Goal: Communication & Community: Answer question/provide support

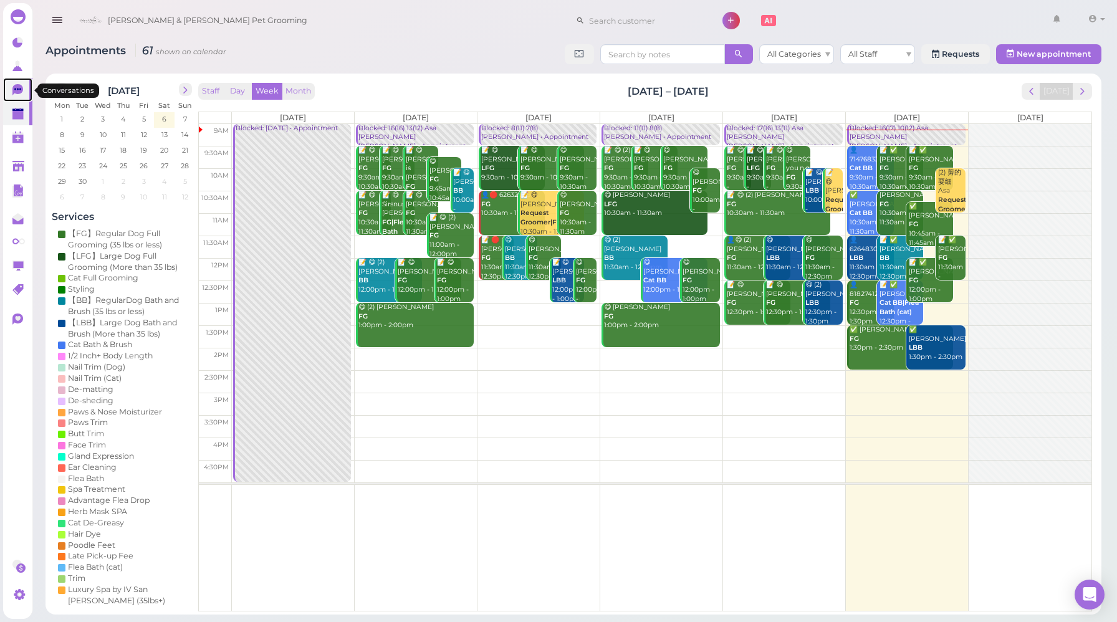
click at [17, 88] on icon at bounding box center [17, 89] width 11 height 11
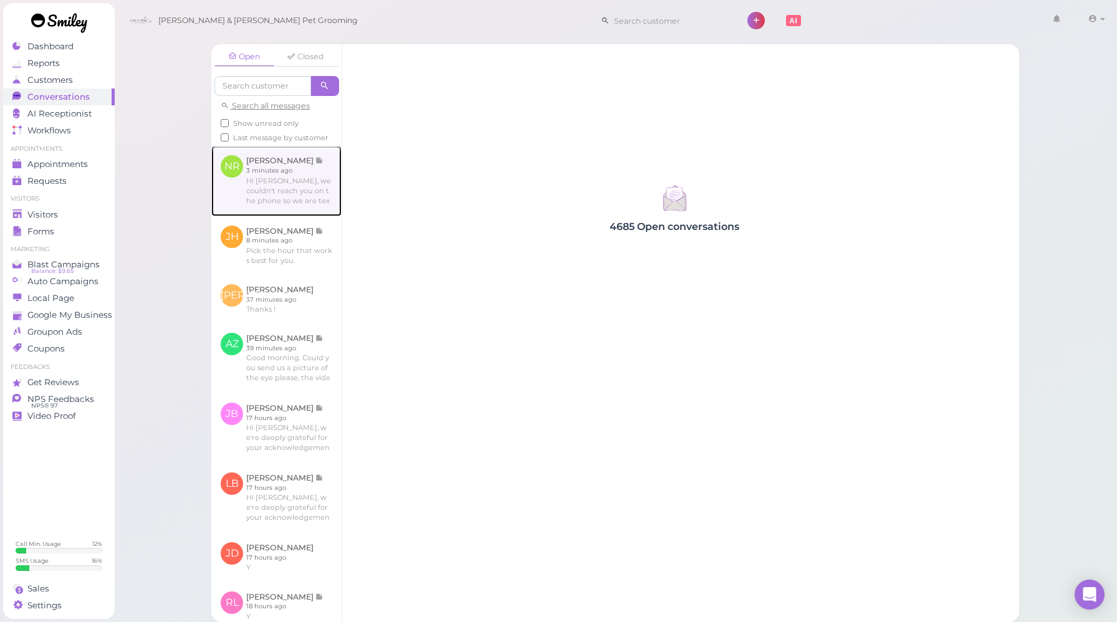
click at [304, 216] on link at bounding box center [276, 181] width 130 height 70
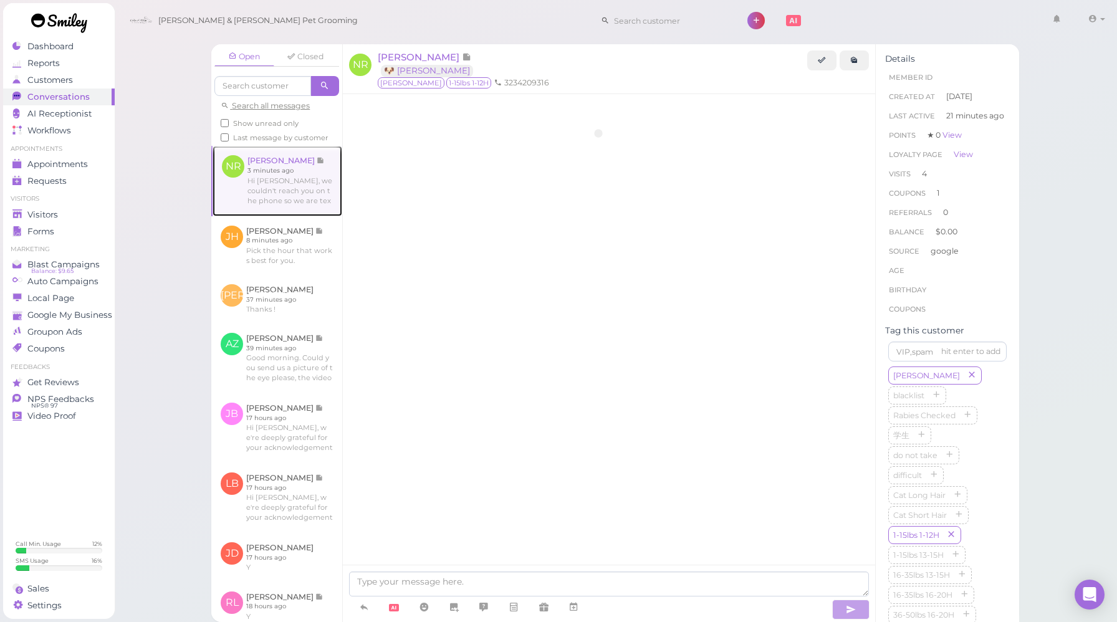
scroll to position [1455, 0]
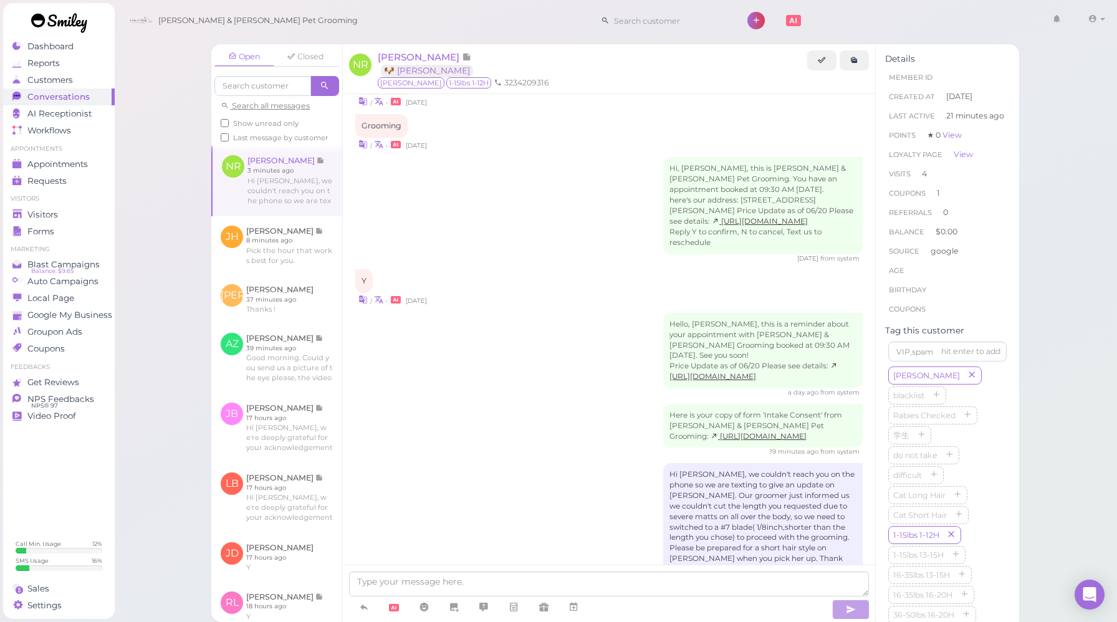
click at [444, 407] on div "Here is your copy of form 'Intake Consent' from [PERSON_NAME] & [PERSON_NAME] P…" at bounding box center [608, 430] width 507 height 53
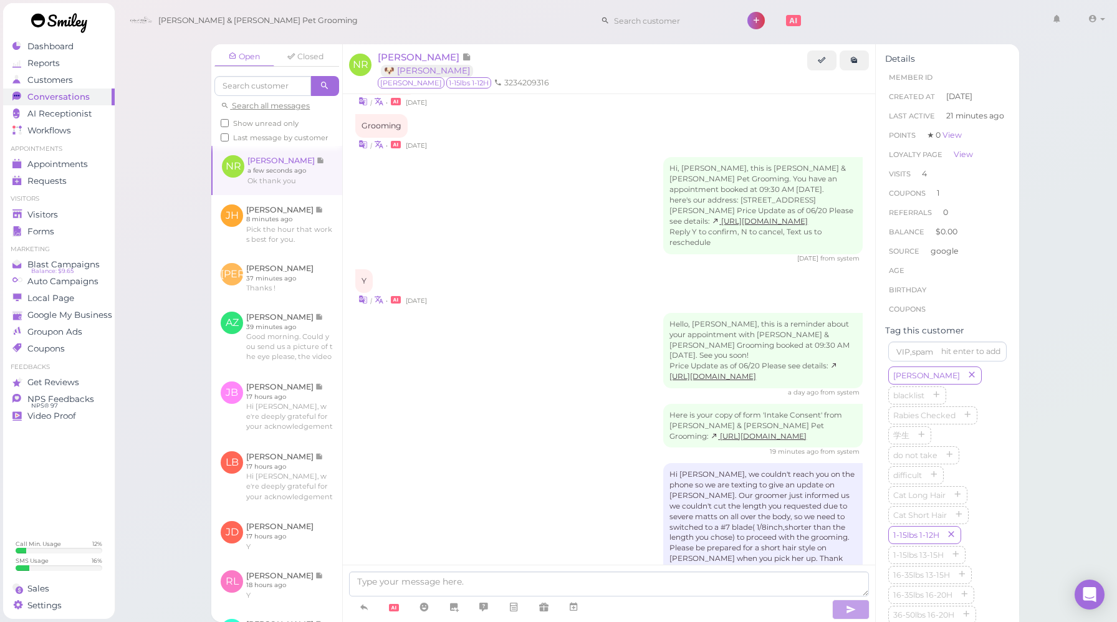
scroll to position [1499, 0]
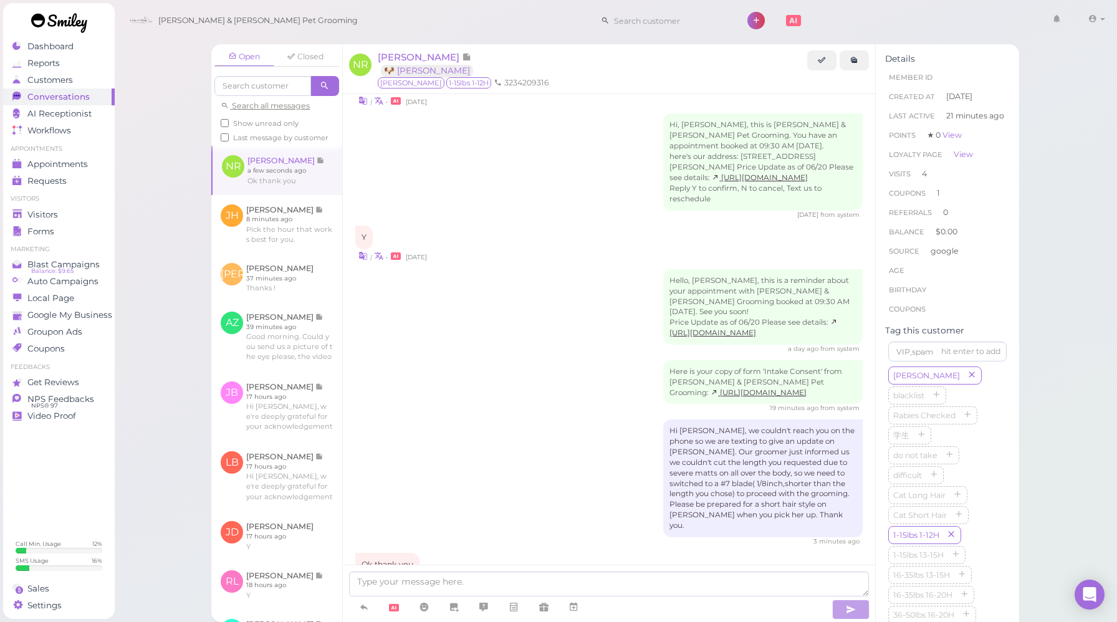
click at [430, 360] on div "Here is your copy of form 'Intake Consent' from [PERSON_NAME] & [PERSON_NAME] P…" at bounding box center [608, 386] width 507 height 53
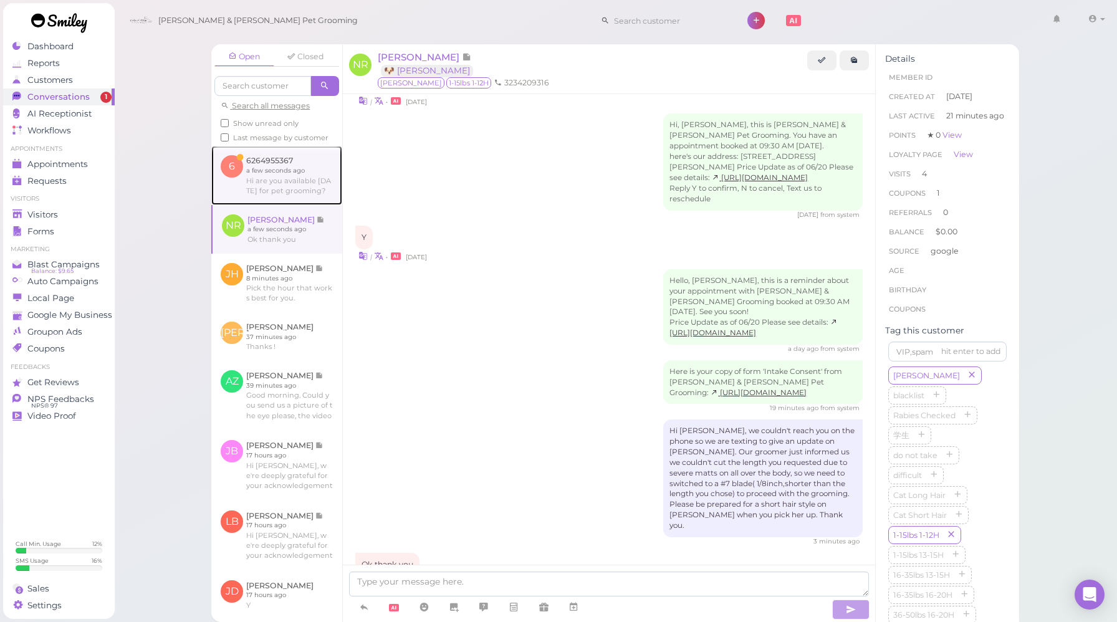
click at [281, 179] on link at bounding box center [276, 175] width 131 height 59
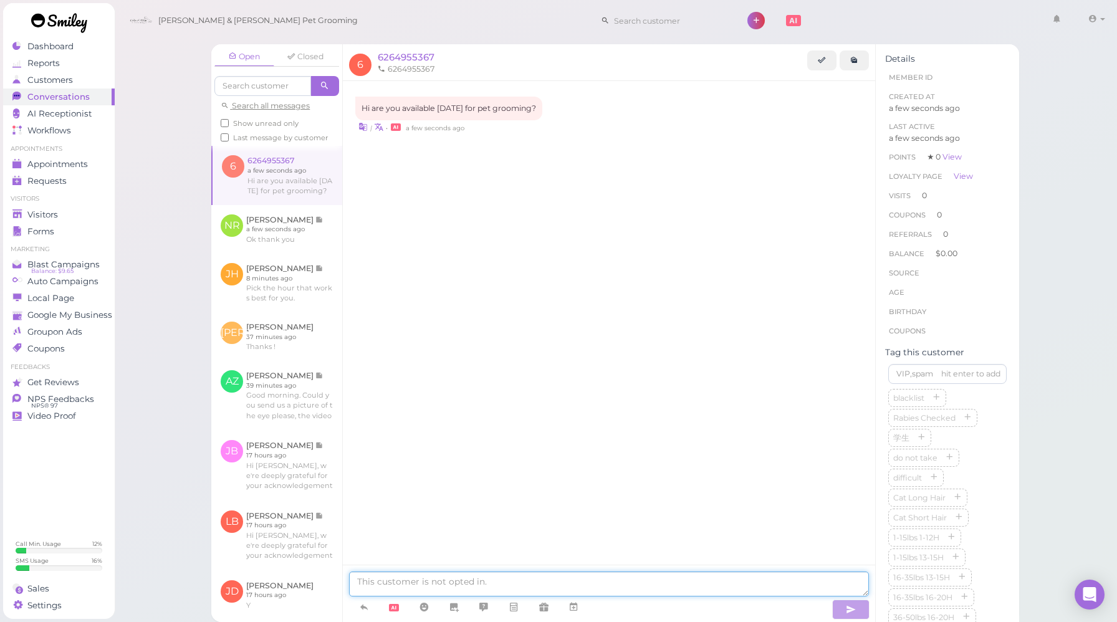
click at [408, 583] on textarea at bounding box center [609, 584] width 520 height 25
click at [412, 581] on textarea at bounding box center [609, 584] width 520 height 25
type textarea "j"
type textarea "Good morning. Are you looking for a bath & brush service or a full grooming?"
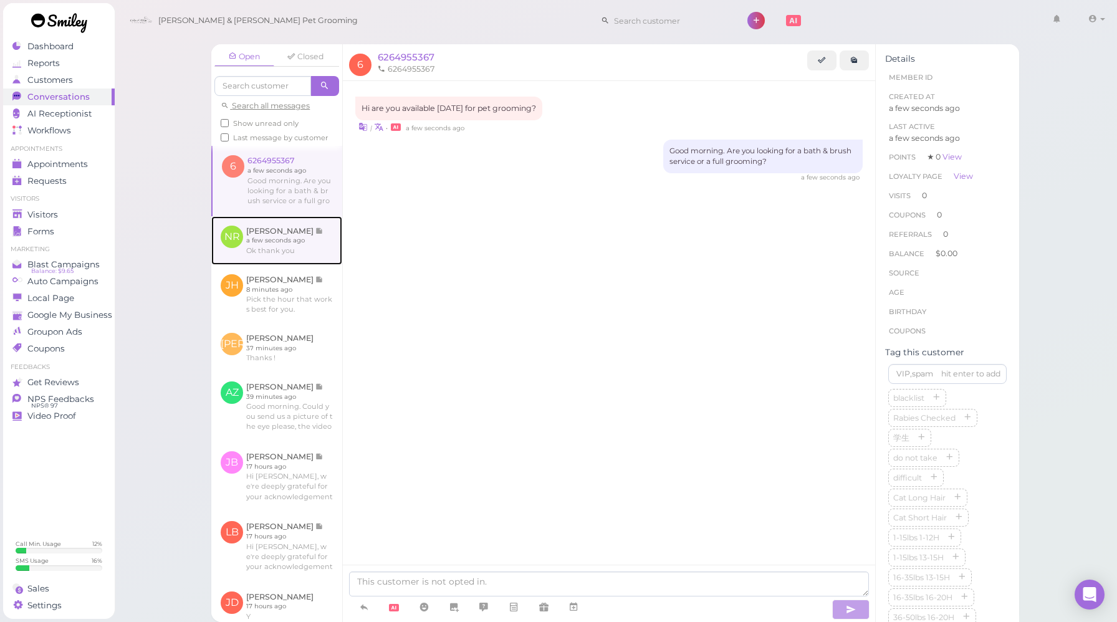
click at [300, 259] on link at bounding box center [276, 240] width 131 height 49
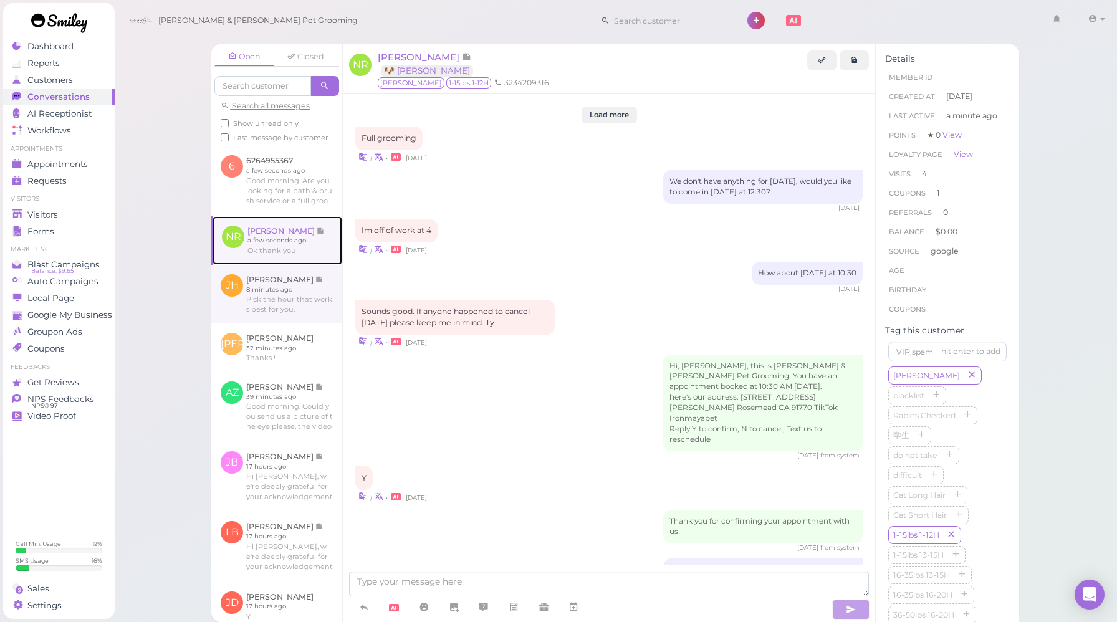
scroll to position [1450, 0]
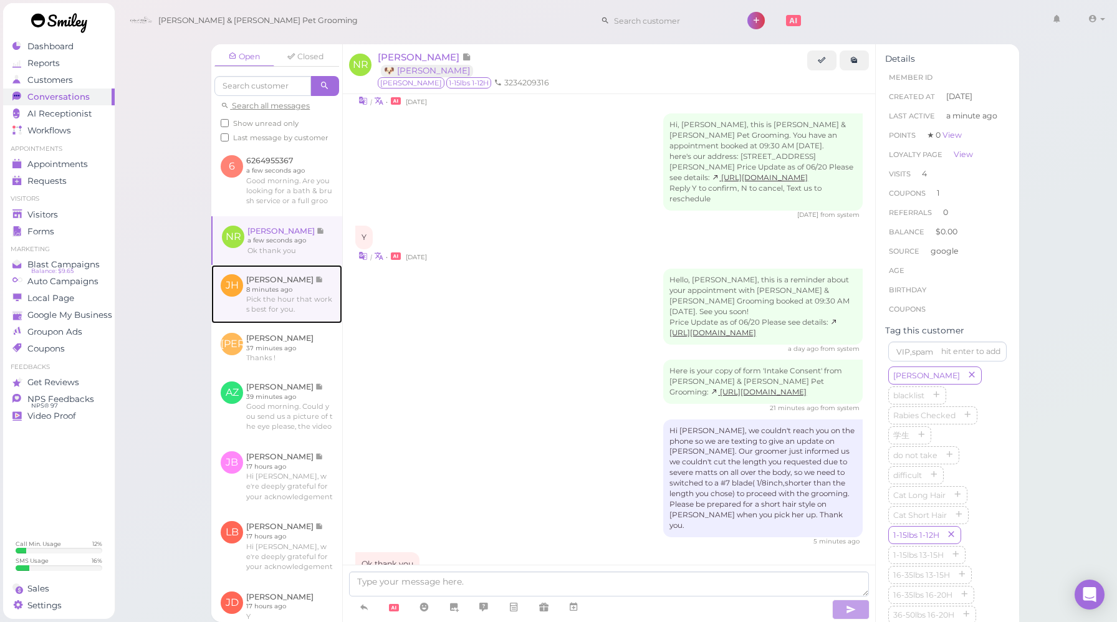
click at [300, 302] on link at bounding box center [276, 294] width 131 height 59
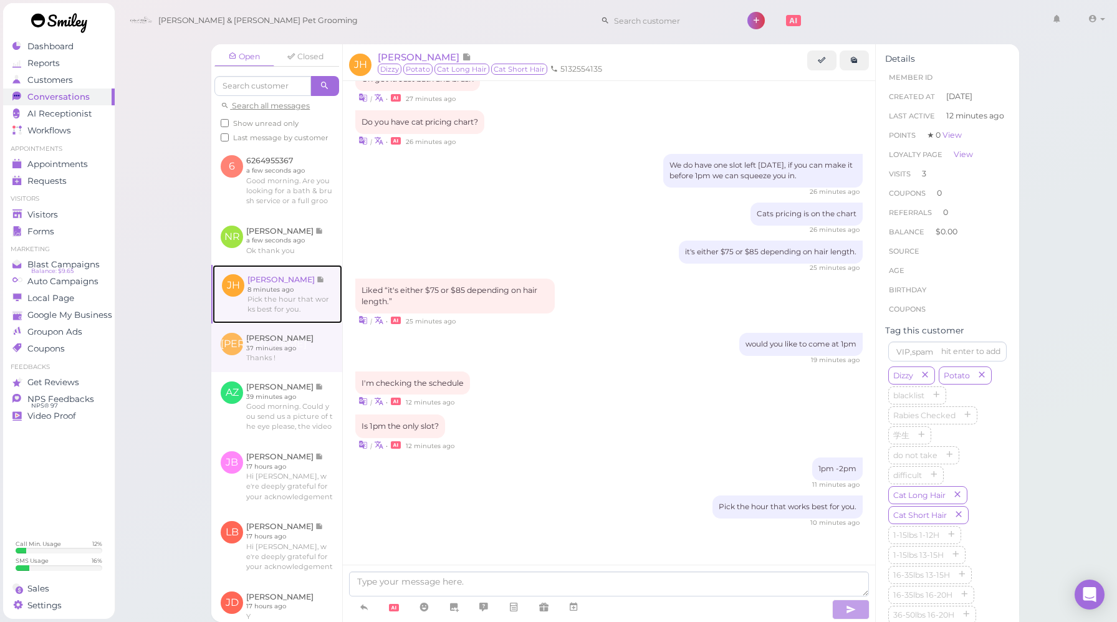
scroll to position [1052, 0]
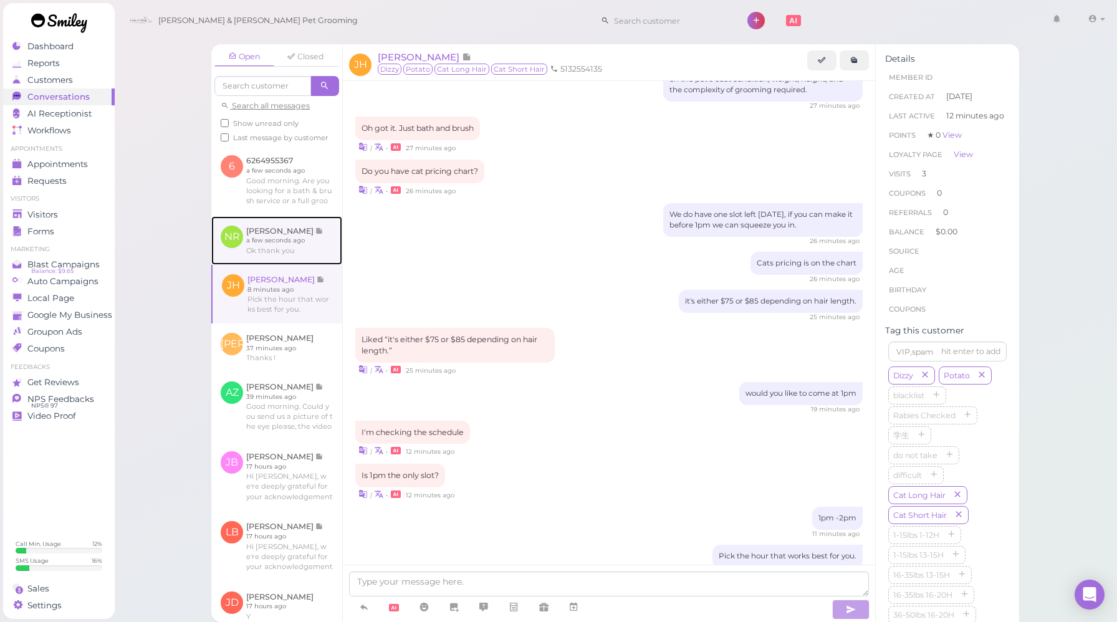
click at [324, 254] on link at bounding box center [276, 240] width 131 height 49
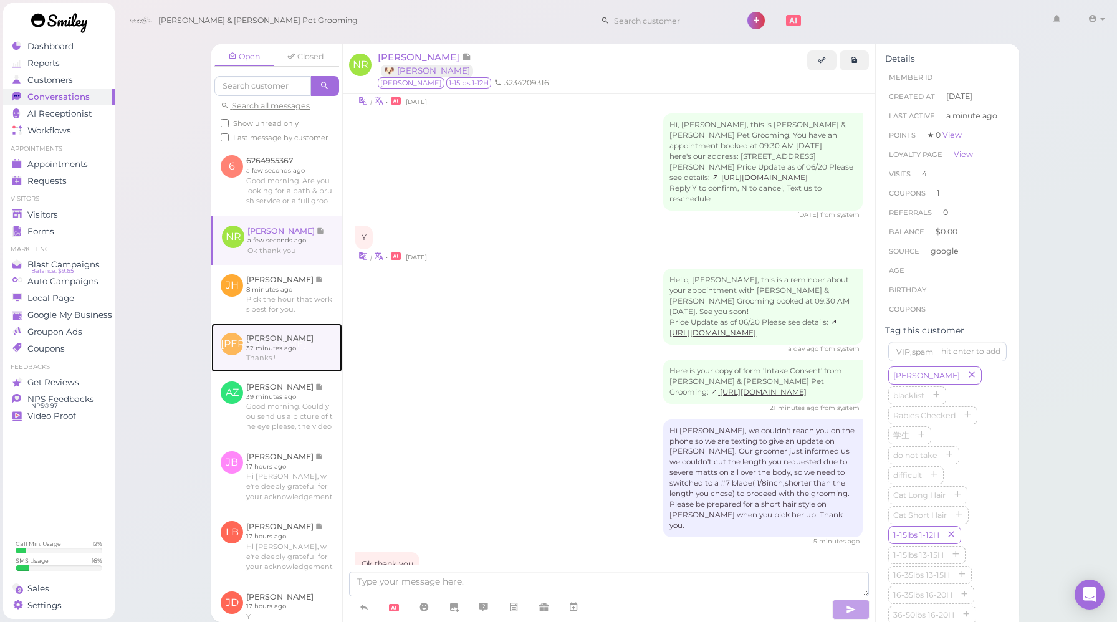
click at [313, 345] on link at bounding box center [276, 348] width 131 height 49
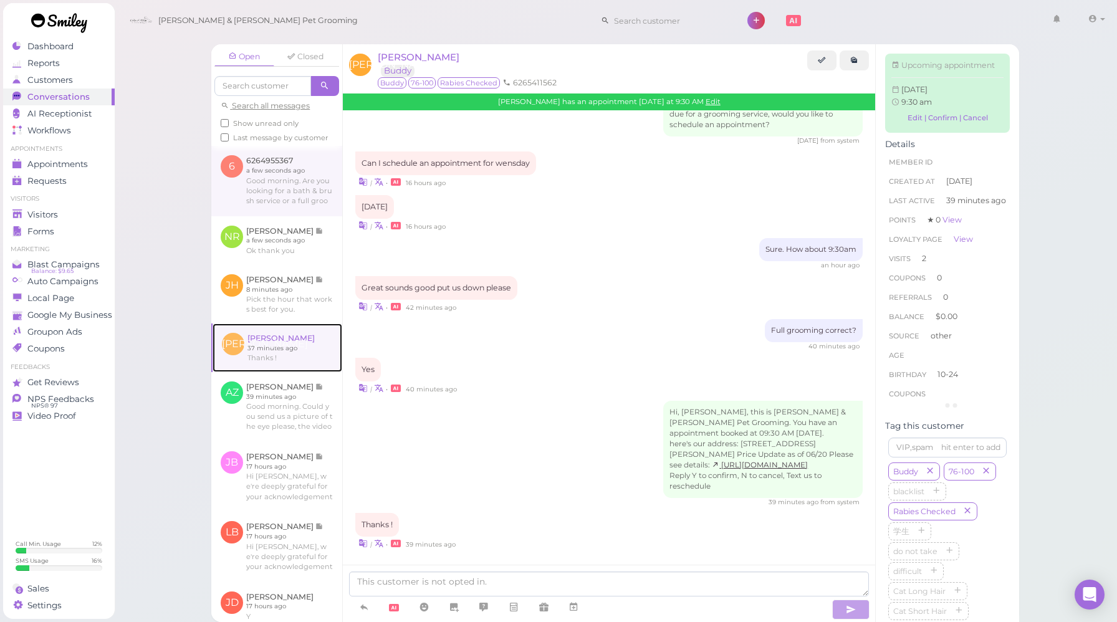
scroll to position [1430, 0]
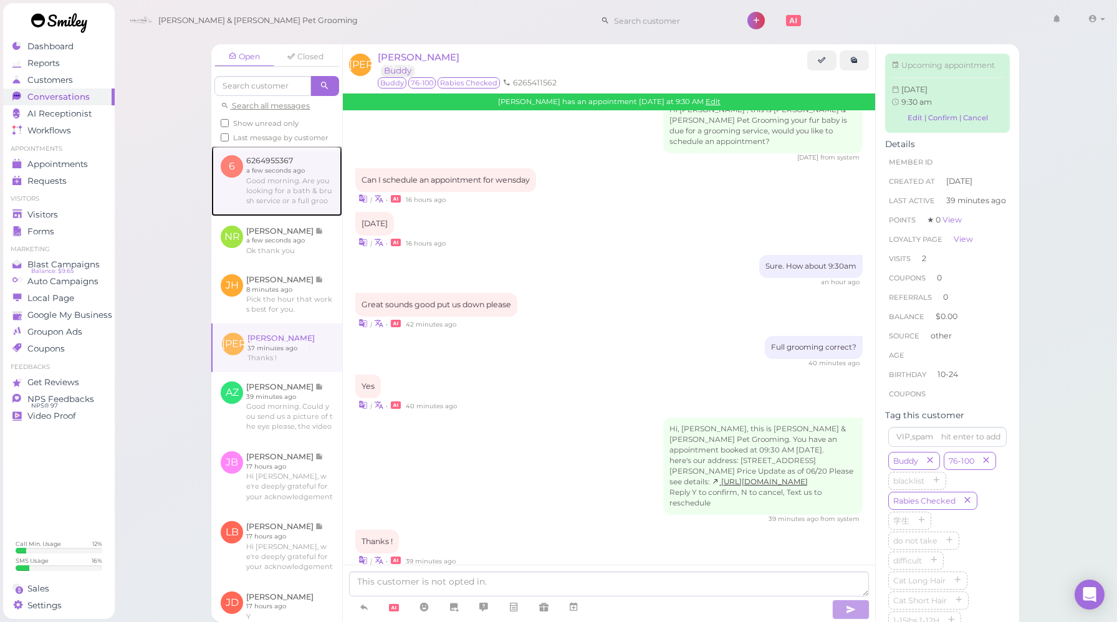
click at [315, 177] on link at bounding box center [276, 181] width 131 height 70
